Goal: Use online tool/utility: Utilize a website feature to perform a specific function

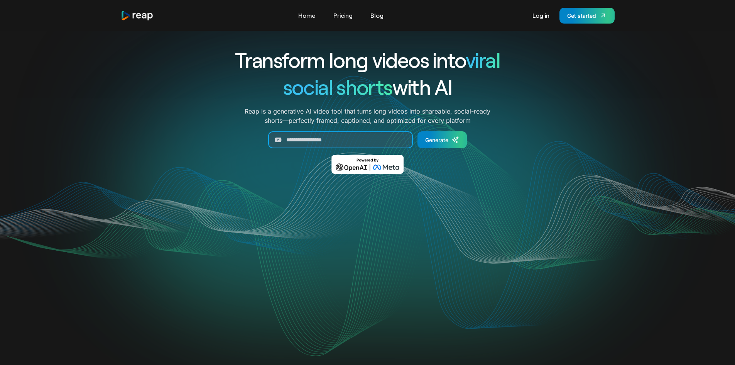
drag, startPoint x: 375, startPoint y: 148, endPoint x: 371, endPoint y: 150, distance: 4.0
drag, startPoint x: 371, startPoint y: 150, endPoint x: 476, endPoint y: 64, distance: 135.7
click at [476, 64] on span "viral" at bounding box center [483, 59] width 34 height 25
click at [540, 16] on link "Log in" at bounding box center [540, 15] width 25 height 12
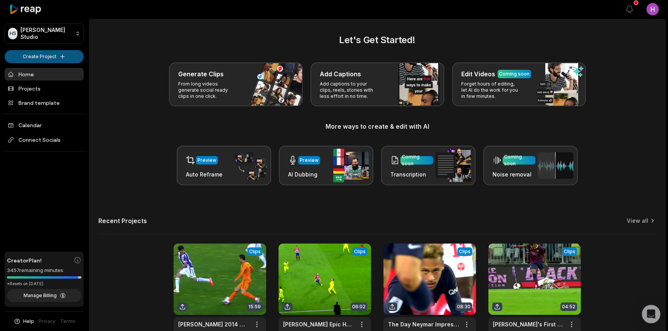
click at [69, 50] on html "HS Honoré's Studio Create Project Home Projects Brand template Calendar Connect…" at bounding box center [334, 165] width 668 height 331
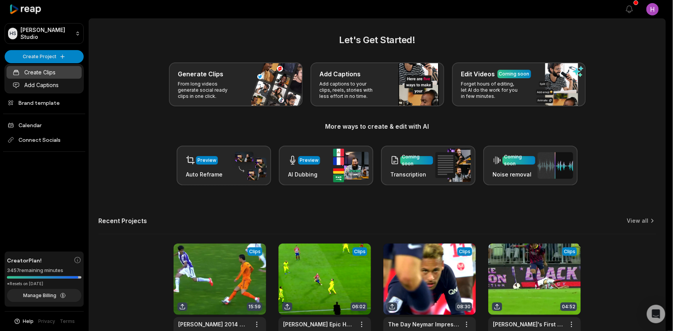
click at [50, 74] on link "Create Clips" at bounding box center [44, 72] width 75 height 13
